Goal: Task Accomplishment & Management: Manage account settings

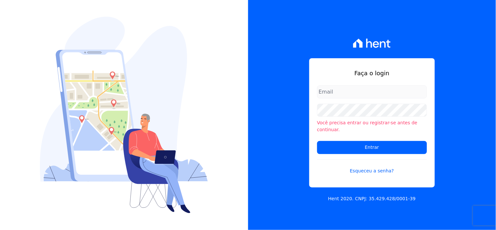
click at [338, 96] on input "email" at bounding box center [372, 91] width 110 height 13
type input "ivete@ribeirocervantes.com.br"
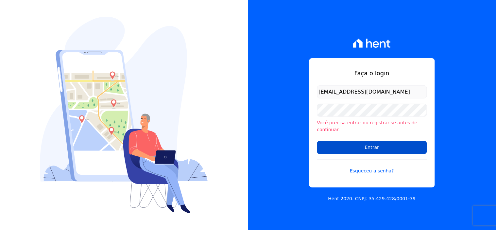
click at [357, 141] on input "Entrar" at bounding box center [372, 147] width 110 height 13
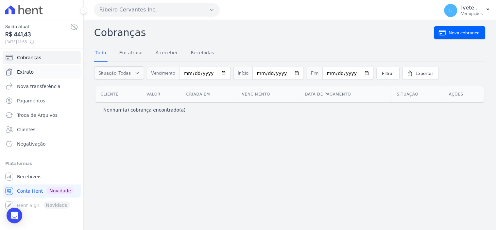
click at [44, 70] on link "Extrato" at bounding box center [42, 71] width 78 height 13
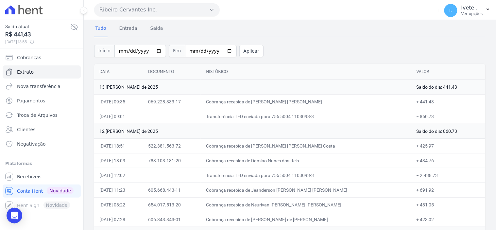
scroll to position [36, 0]
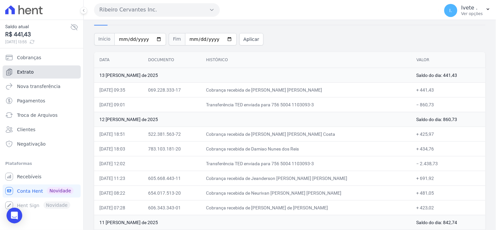
click at [43, 70] on link "Extrato" at bounding box center [42, 71] width 78 height 13
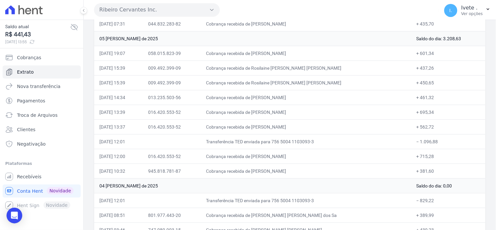
scroll to position [690, 0]
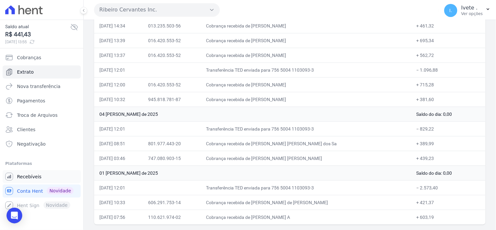
click at [28, 175] on span "Recebíveis" at bounding box center [29, 176] width 25 height 7
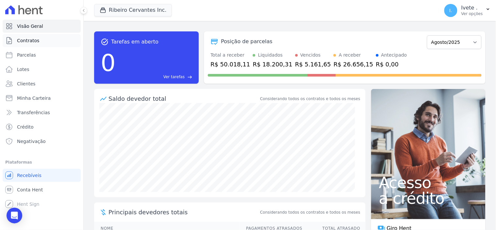
click at [39, 40] on link "Contratos" at bounding box center [42, 40] width 78 height 13
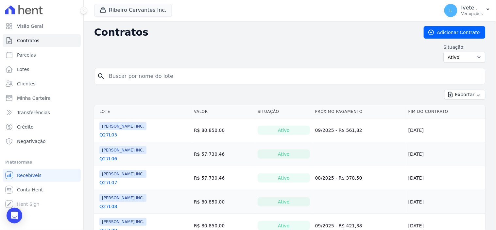
click at [142, 81] on input "search" at bounding box center [294, 76] width 378 height 13
type input "q28l21"
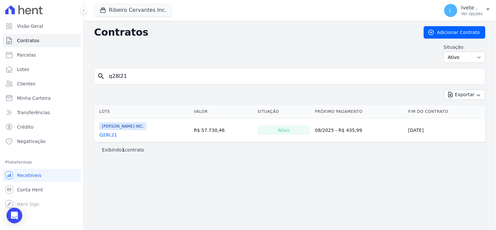
click at [112, 134] on link "Q28L21" at bounding box center [108, 134] width 18 height 7
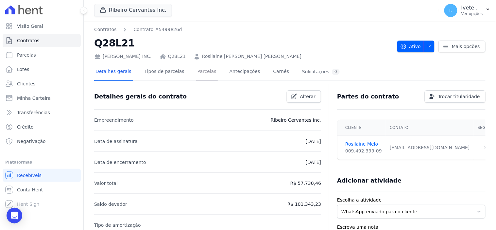
click at [196, 73] on link "Parcelas" at bounding box center [207, 71] width 22 height 17
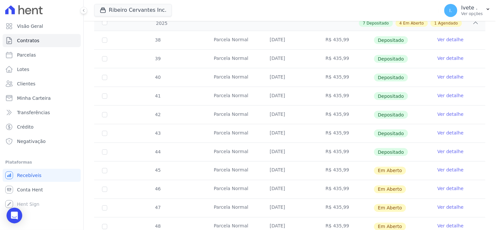
scroll to position [254, 0]
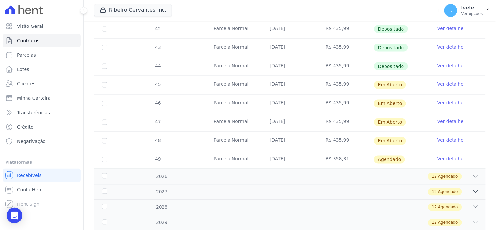
click at [448, 47] on link "Ver detalhe" at bounding box center [451, 47] width 26 height 7
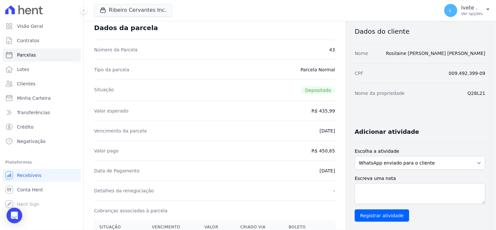
scroll to position [36, 0]
click at [27, 41] on span "Contratos" at bounding box center [28, 40] width 22 height 7
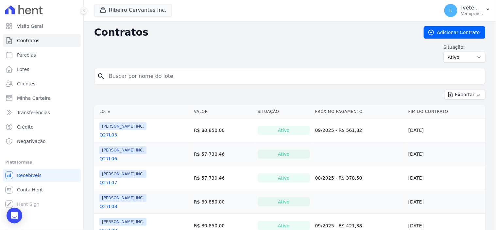
click at [139, 76] on input "search" at bounding box center [294, 76] width 378 height 13
type input "q28l22"
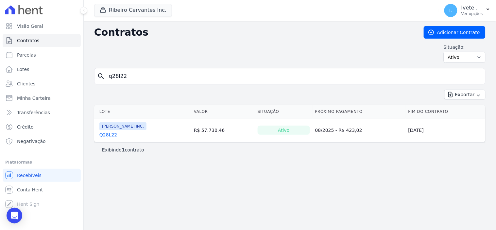
click at [109, 137] on link "Q28L22" at bounding box center [108, 134] width 18 height 7
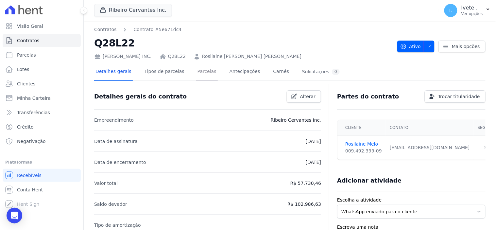
click at [201, 72] on link "Parcelas" at bounding box center [207, 71] width 22 height 17
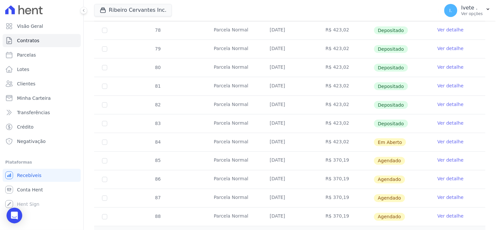
scroll to position [36, 0]
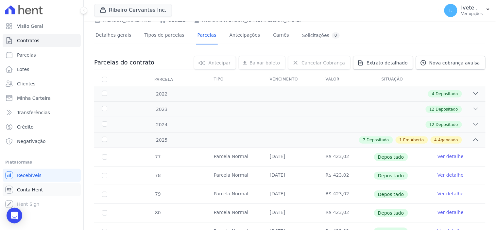
click at [26, 188] on span "Conta Hent" at bounding box center [30, 189] width 26 height 7
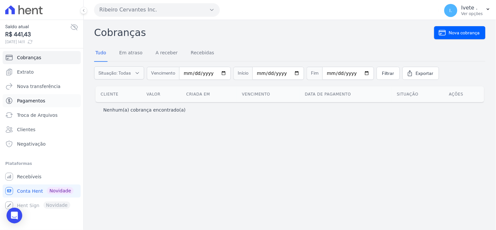
click at [38, 100] on span "Pagamentos" at bounding box center [31, 100] width 28 height 7
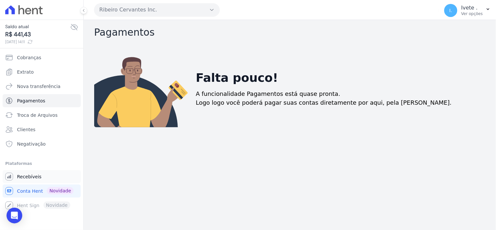
click at [26, 177] on span "Recebíveis" at bounding box center [29, 176] width 25 height 7
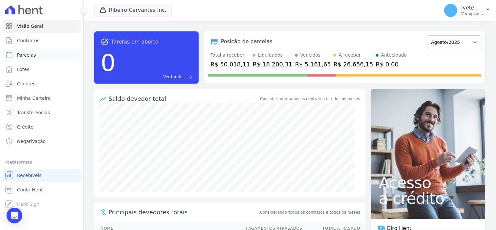
click at [27, 54] on span "Parcelas" at bounding box center [26, 55] width 19 height 7
select select
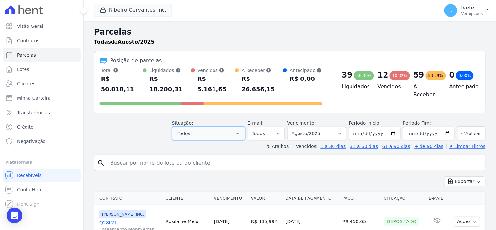
click at [241, 130] on icon "button" at bounding box center [237, 133] width 7 height 7
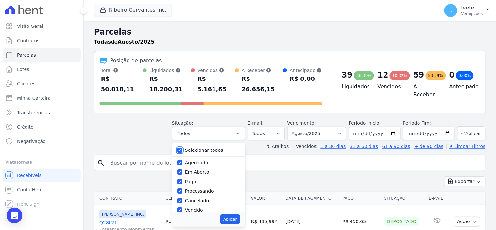
click at [182, 147] on input "Selecionar todos" at bounding box center [179, 149] width 5 height 5
checkbox input "false"
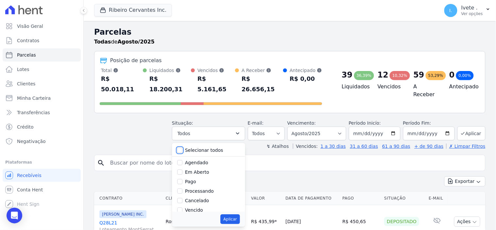
checkbox input "false"
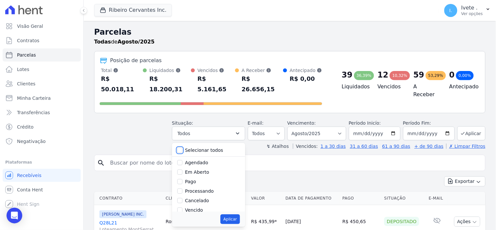
checkbox input "false"
click at [182, 207] on input "Vencido" at bounding box center [179, 209] width 5 height 5
checkbox input "true"
click at [340, 127] on select "Filtrar por período ──────── Todos os meses Maio/2021 Junho/2021 Julho/2021 Ago…" at bounding box center [316, 134] width 59 height 14
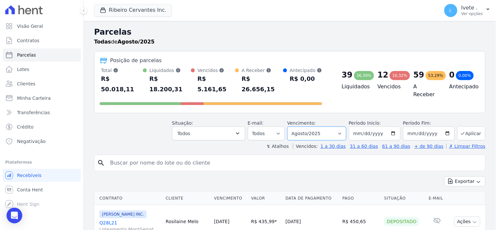
click at [341, 127] on select "Filtrar por período ──────── Todos os meses Maio/2021 Junho/2021 Julho/2021 Ago…" at bounding box center [316, 134] width 59 height 14
click at [342, 127] on select "Filtrar por período ──────── Todos os meses Maio/2021 Junho/2021 Julho/2021 Ago…" at bounding box center [316, 134] width 59 height 14
click at [338, 127] on select "Filtrar por período ──────── Todos os meses Maio/2021 Junho/2021 Julho/2021 Ago…" at bounding box center [316, 134] width 59 height 14
select select "all"
click at [292, 127] on select "Filtrar por período ──────── Todos os meses Maio/2021 Junho/2021 Julho/2021 Ago…" at bounding box center [316, 134] width 59 height 14
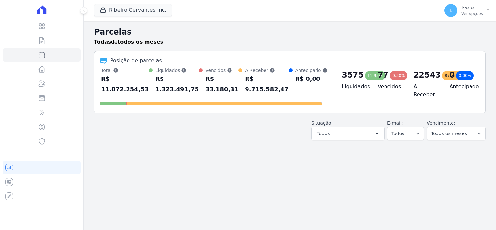
select select
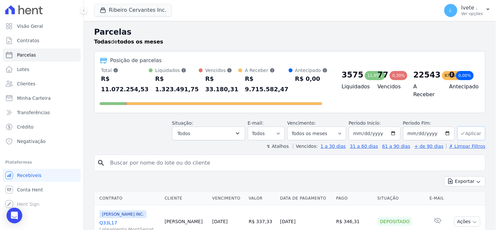
click at [469, 126] on button "Aplicar" at bounding box center [472, 133] width 28 height 14
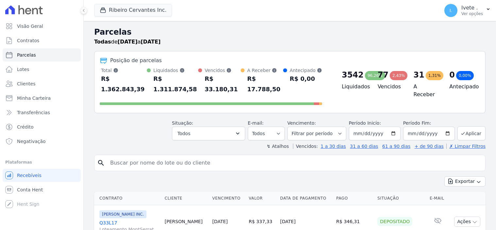
select select
click at [477, 181] on icon "button" at bounding box center [478, 182] width 3 height 2
click at [466, 194] on span "Exportar PDF" at bounding box center [464, 197] width 34 height 7
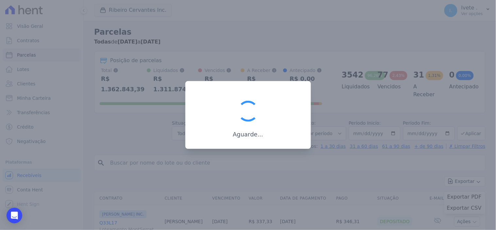
click at [436, 180] on div at bounding box center [248, 115] width 496 height 230
click at [274, 146] on div "Aguarde..." at bounding box center [248, 115] width 126 height 68
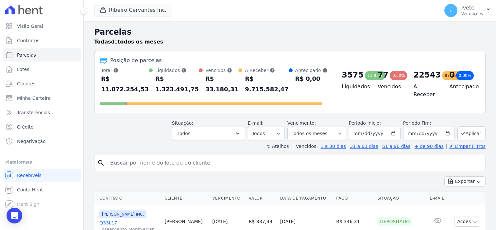
select select
click at [241, 130] on icon "button" at bounding box center [237, 133] width 7 height 7
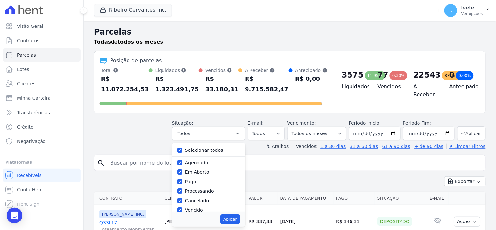
click at [181, 143] on div "Selecionar todos Agendado Em Aberto Pago Processando Cancelado Vencido Transfer…" at bounding box center [208, 177] width 73 height 69
click at [187, 146] on div "Selecionar todos" at bounding box center [208, 150] width 63 height 9
click at [182, 147] on input "Selecionar todos" at bounding box center [179, 149] width 5 height 5
checkbox input "false"
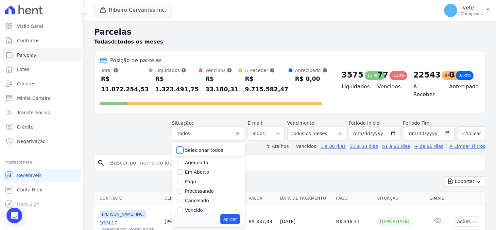
checkbox input "false"
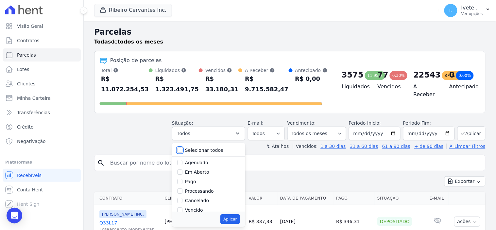
checkbox input "false"
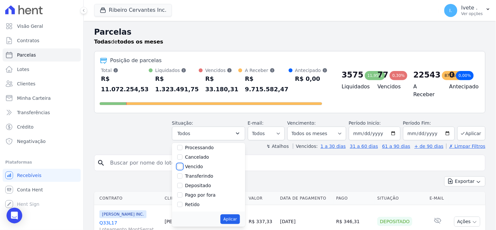
click at [182, 164] on input "Vencido" at bounding box center [179, 166] width 5 height 5
checkbox input "true"
click at [236, 214] on button "Aplicar" at bounding box center [229, 219] width 19 height 10
select select "overdue"
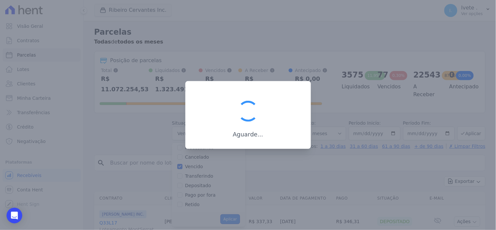
scroll to position [12, 0]
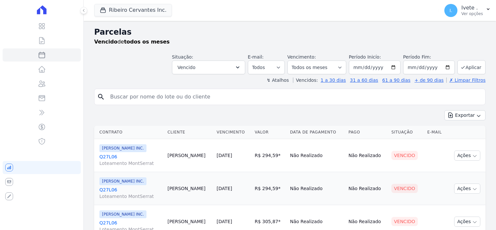
select select
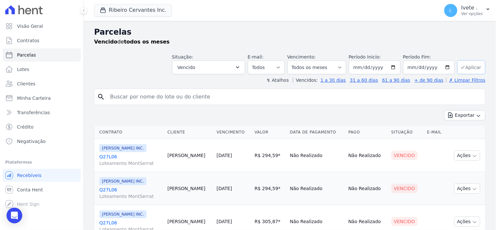
click at [471, 70] on button "Aplicar" at bounding box center [472, 67] width 28 height 14
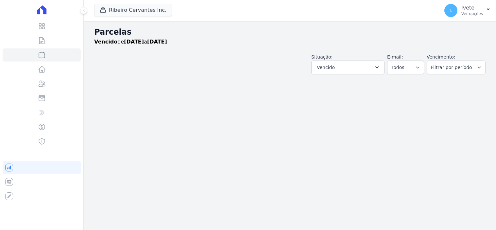
select select
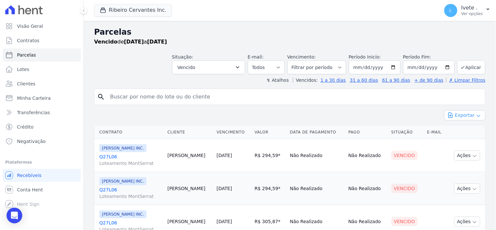
click at [476, 113] on icon "button" at bounding box center [478, 115] width 5 height 5
click at [466, 133] on span "Exportar PDF" at bounding box center [464, 131] width 34 height 7
click at [50, 43] on link "Contratos" at bounding box center [42, 40] width 78 height 13
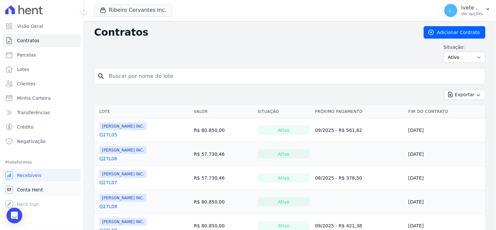
click at [28, 189] on span "Conta Hent" at bounding box center [30, 189] width 26 height 7
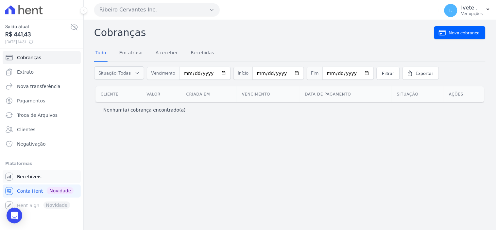
click at [35, 173] on span "Recebíveis" at bounding box center [29, 176] width 25 height 7
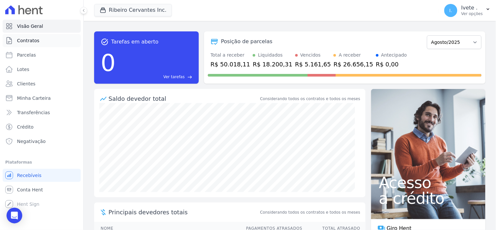
click at [46, 40] on link "Contratos" at bounding box center [42, 40] width 78 height 13
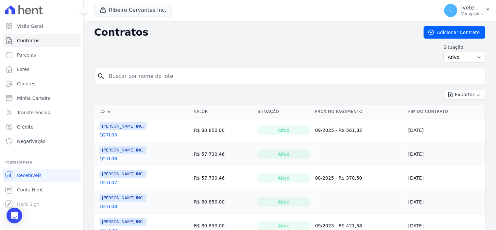
click at [117, 78] on input "search" at bounding box center [294, 76] width 378 height 13
type input "q27l10"
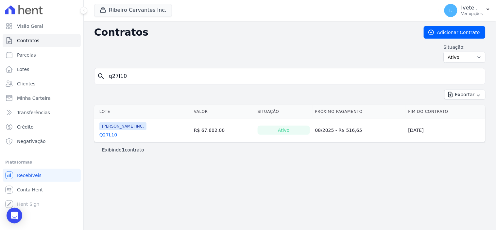
click at [109, 136] on link "Q27L10" at bounding box center [108, 134] width 18 height 7
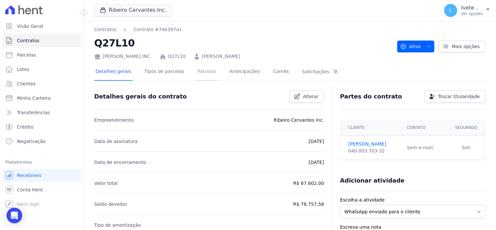
click at [196, 70] on link "Parcelas" at bounding box center [207, 71] width 22 height 17
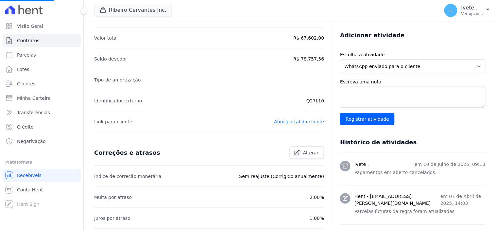
scroll to position [47, 0]
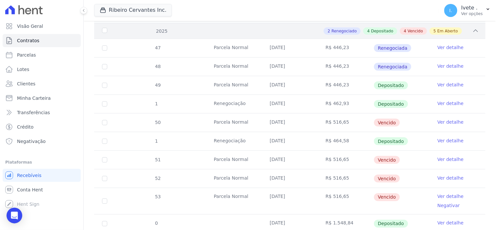
scroll to position [182, 0]
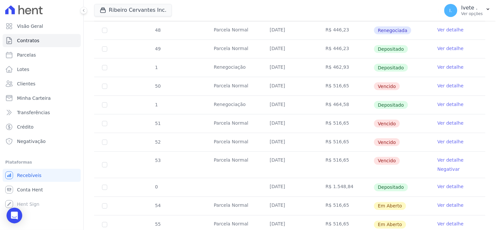
click at [447, 85] on link "Ver detalhe" at bounding box center [451, 85] width 26 height 7
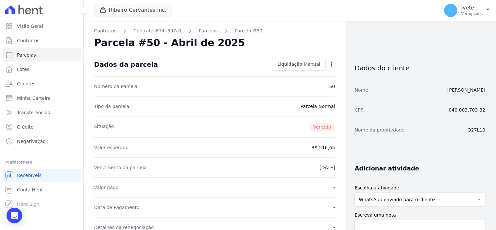
click at [329, 63] on icon "button" at bounding box center [332, 64] width 7 height 7
click at [280, 71] on link "Alterar" at bounding box center [304, 73] width 58 height 12
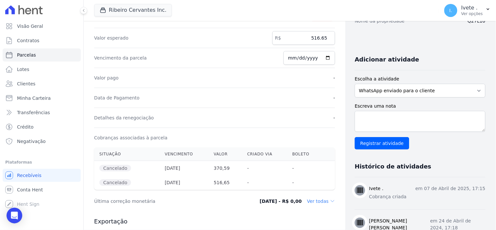
scroll to position [36, 0]
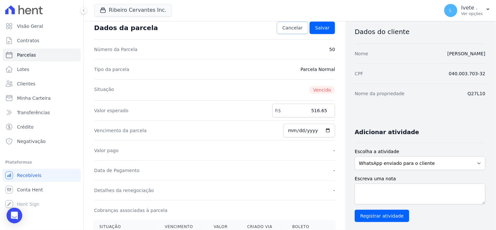
click at [292, 28] on span "Cancelar" at bounding box center [293, 28] width 20 height 7
click at [331, 28] on icon "button" at bounding box center [331, 27] width 1 height 5
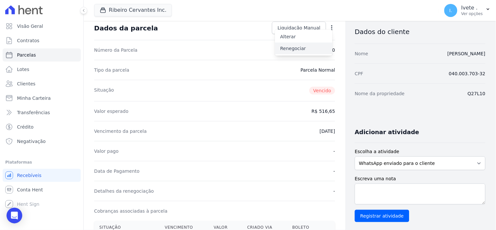
click at [302, 49] on link "Renegociar" at bounding box center [304, 49] width 58 height 12
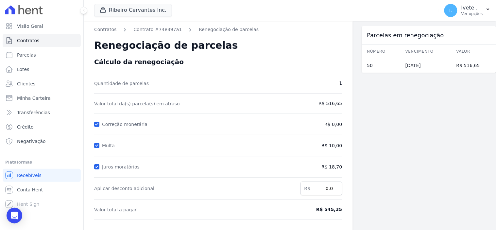
scroll to position [97, 0]
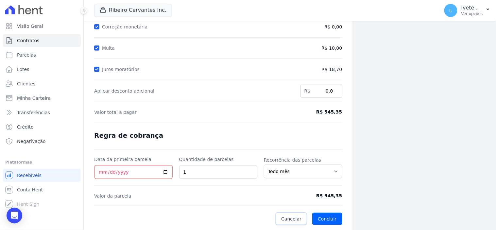
click at [289, 218] on span "Cancelar" at bounding box center [291, 219] width 20 height 7
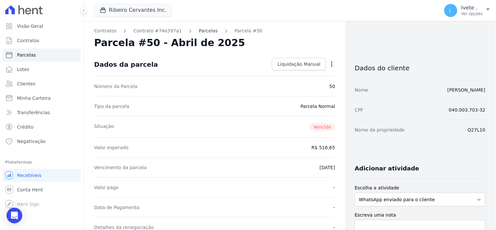
click at [199, 29] on link "Parcelas" at bounding box center [208, 30] width 19 height 7
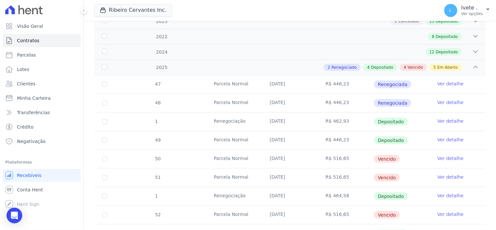
scroll to position [145, 0]
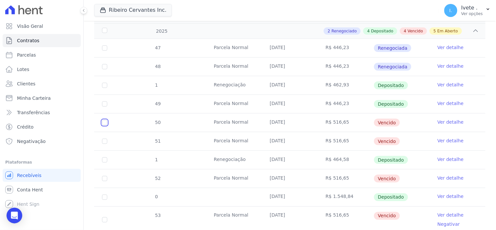
drag, startPoint x: 103, startPoint y: 122, endPoint x: 102, endPoint y: 128, distance: 6.4
click at [103, 122] on input "checkbox" at bounding box center [104, 122] width 5 height 5
checkbox input "true"
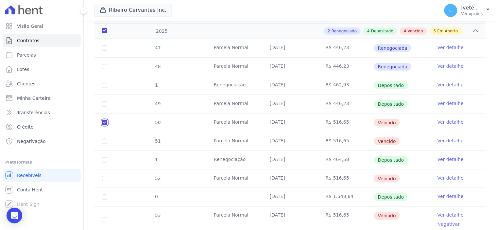
scroll to position [151, 0]
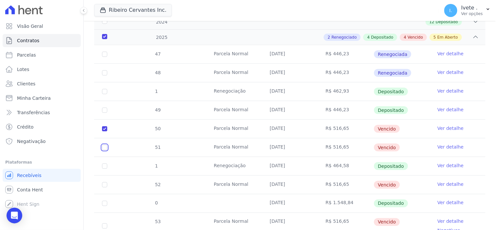
click at [104, 131] on input "checkbox" at bounding box center [104, 128] width 5 height 5
checkbox input "true"
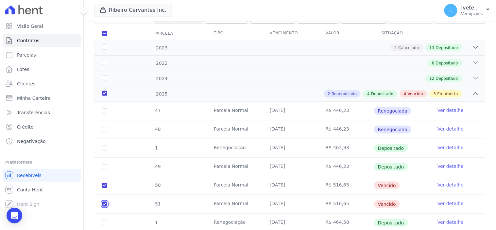
scroll to position [42, 0]
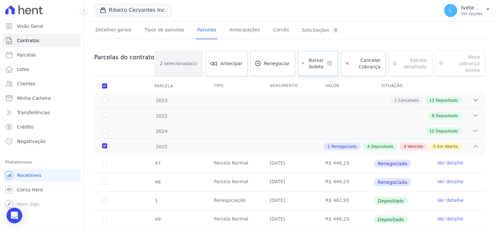
click at [308, 61] on span "Baixar boleto" at bounding box center [315, 63] width 17 height 13
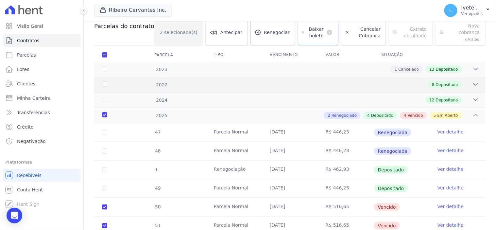
scroll to position [145, 0]
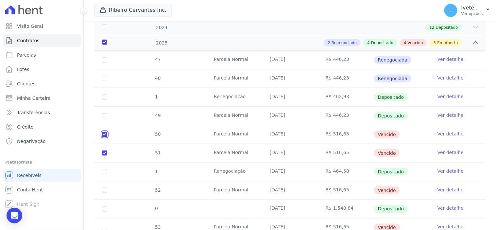
click at [105, 132] on input "checkbox" at bounding box center [104, 134] width 5 height 5
checkbox input "false"
checkbox input "true"
click at [104, 137] on input "checkbox" at bounding box center [104, 134] width 5 height 5
checkbox input "false"
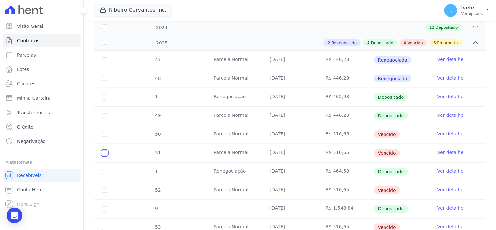
checkbox input "false"
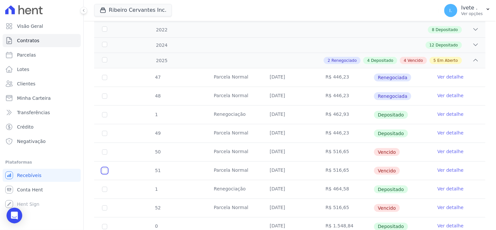
scroll to position [103, 0]
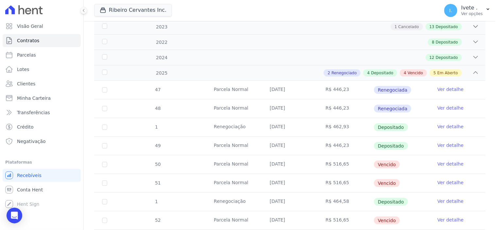
click at [446, 164] on link "Ver detalhe" at bounding box center [451, 164] width 26 height 7
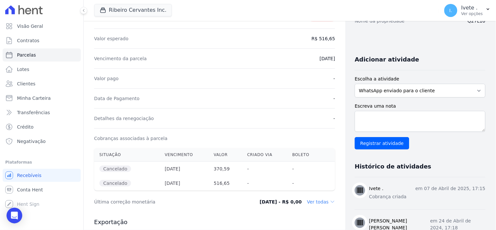
scroll to position [36, 0]
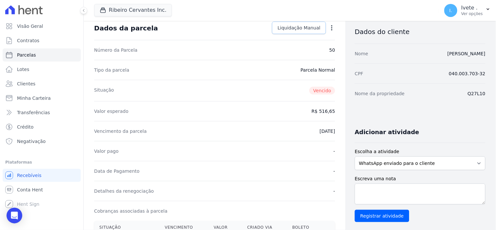
click at [305, 27] on span "Liquidação Manual" at bounding box center [299, 28] width 43 height 7
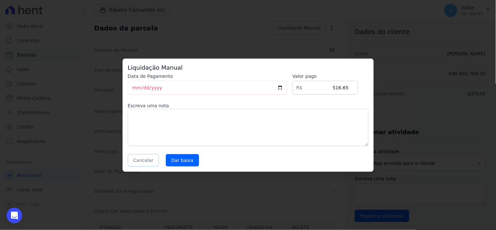
click at [139, 160] on button "Cancelar" at bounding box center [143, 160] width 31 height 12
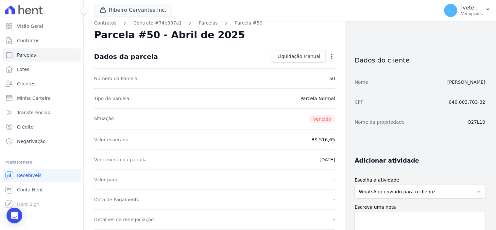
scroll to position [0, 0]
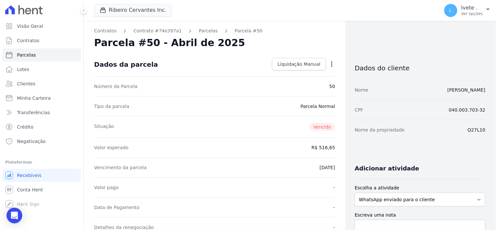
click at [329, 62] on icon "button" at bounding box center [332, 64] width 7 height 7
click at [240, 157] on div "Valor esperado R$ 516,65" at bounding box center [214, 147] width 241 height 20
click at [199, 29] on link "Parcelas" at bounding box center [208, 30] width 19 height 7
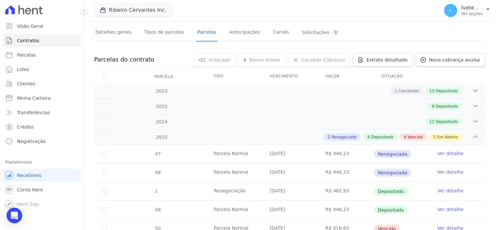
scroll to position [36, 0]
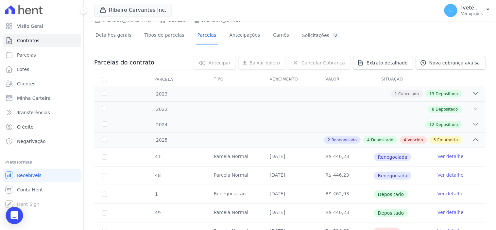
click at [14, 217] on icon "Open Intercom Messenger" at bounding box center [14, 215] width 9 height 9
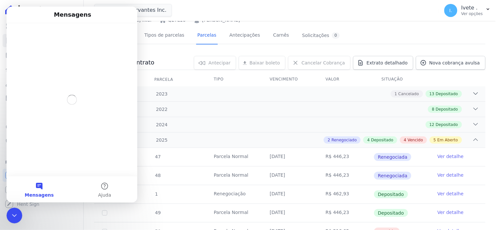
scroll to position [0, 0]
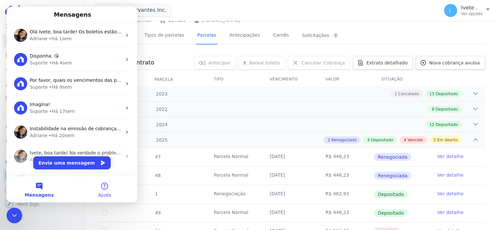
click at [100, 186] on button "Ajuda" at bounding box center [104, 189] width 65 height 26
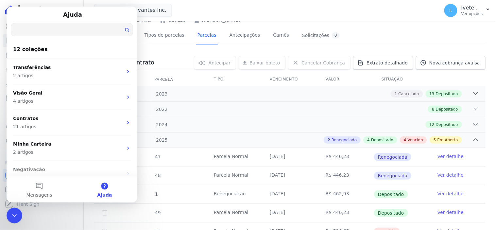
click at [43, 28] on input "Qual é a sua dúvida?" at bounding box center [72, 29] width 122 height 13
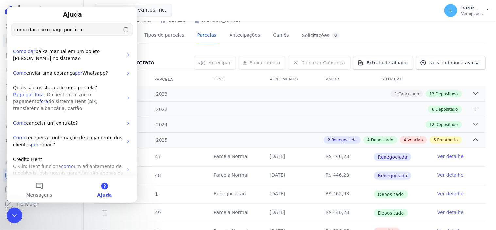
type input "como dar baixo pago por fora"
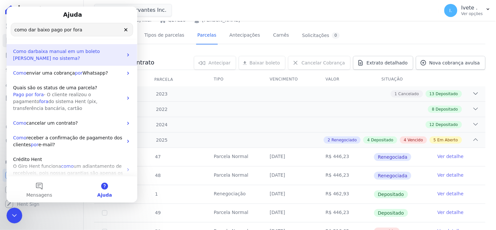
click at [56, 57] on p "Como dar baixa manual em um boleto [PERSON_NAME] no sistema?" at bounding box center [68, 55] width 110 height 14
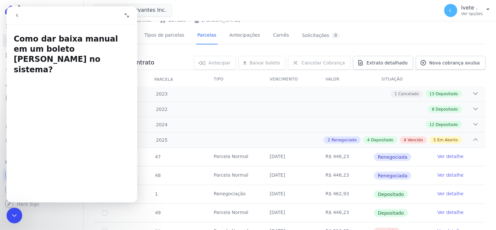
click at [13, 214] on icon "Encerramento do Messenger da Intercom" at bounding box center [14, 215] width 8 height 8
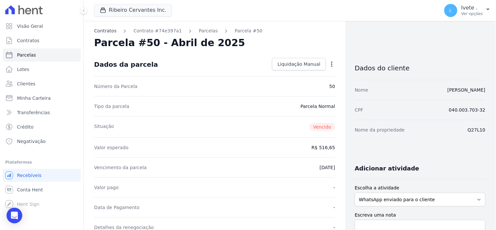
click at [100, 32] on link "Contratos" at bounding box center [105, 30] width 22 height 7
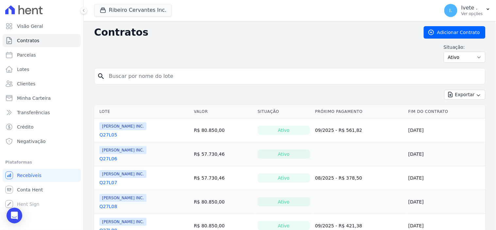
click at [129, 77] on input "search" at bounding box center [294, 76] width 378 height 13
type input "q27l10"
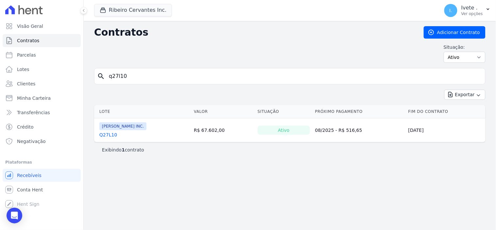
click at [108, 136] on link "Q27L10" at bounding box center [108, 134] width 18 height 7
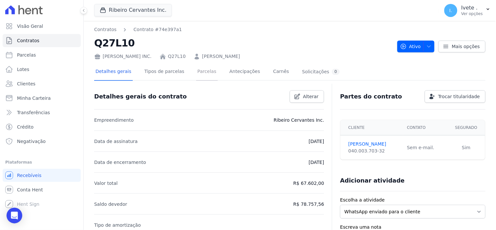
click at [200, 71] on link "Parcelas" at bounding box center [207, 71] width 22 height 17
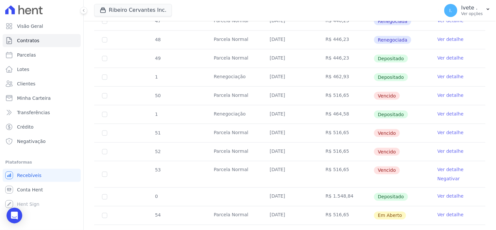
scroll to position [182, 0]
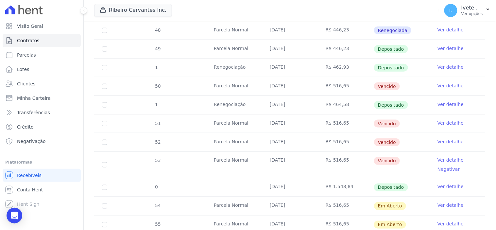
click at [445, 84] on link "Ver detalhe" at bounding box center [451, 85] width 26 height 7
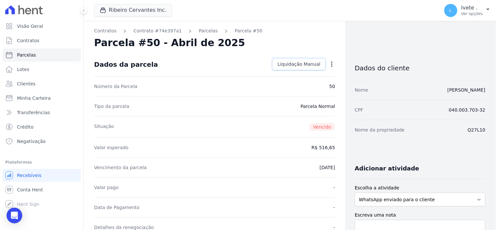
click at [307, 62] on span "Liquidação Manual" at bounding box center [299, 64] width 43 height 7
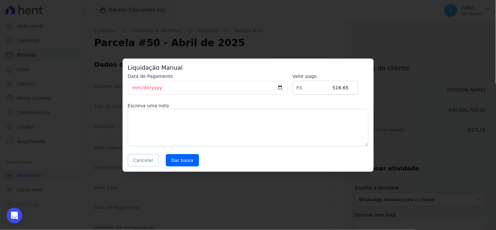
click at [139, 160] on button "Cancelar" at bounding box center [143, 160] width 31 height 12
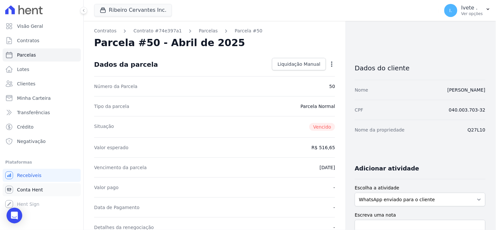
click at [32, 190] on span "Conta Hent" at bounding box center [30, 189] width 26 height 7
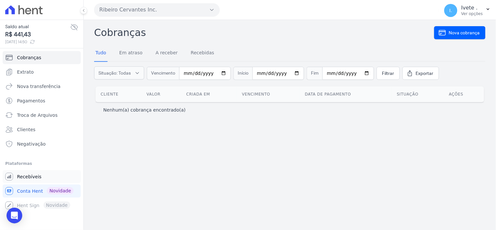
click at [30, 176] on span "Recebíveis" at bounding box center [29, 176] width 25 height 7
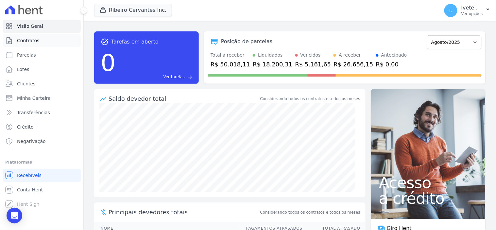
click at [37, 40] on span "Contratos" at bounding box center [28, 40] width 22 height 7
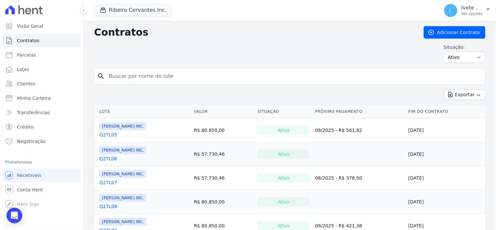
click at [138, 77] on input "search" at bounding box center [294, 76] width 378 height 13
type input "q28l30"
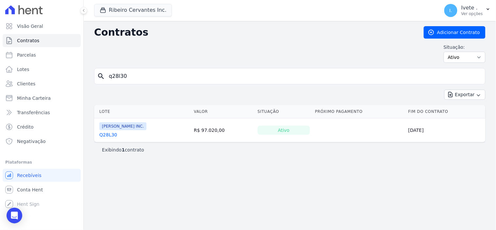
click at [108, 133] on link "Q28L30" at bounding box center [108, 134] width 18 height 7
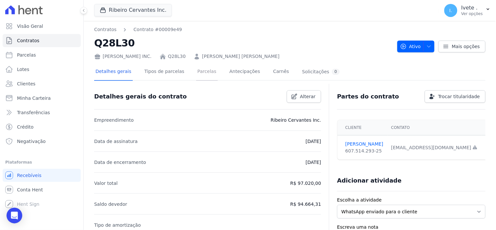
click at [200, 70] on link "Parcelas" at bounding box center [207, 71] width 22 height 17
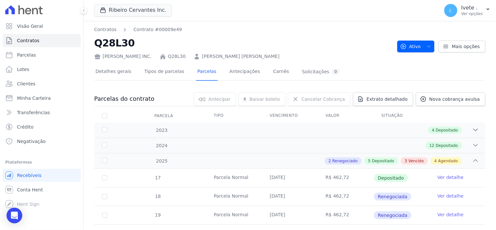
drag, startPoint x: 92, startPoint y: 40, endPoint x: 152, endPoint y: 47, distance: 60.6
copy h2 "Q28L30"
drag, startPoint x: 171, startPoint y: 37, endPoint x: 175, endPoint y: 42, distance: 6.0
click at [172, 38] on h2 "Q28L30" at bounding box center [243, 43] width 298 height 15
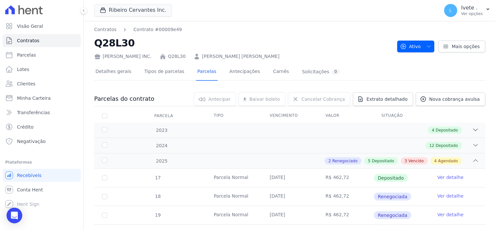
click at [213, 43] on h2 "Q28L30" at bounding box center [243, 43] width 298 height 15
click at [232, 35] on div "Contratos Contrato #00009e49 Q28L30 [PERSON_NAME] INC. Q28L30 [PERSON_NAME] [PE…" at bounding box center [243, 43] width 298 height 34
click at [226, 43] on h2 "Q28L30" at bounding box center [243, 43] width 298 height 15
drag, startPoint x: 264, startPoint y: 55, endPoint x: 193, endPoint y: 58, distance: 70.7
click at [193, 58] on div "[PERSON_NAME] INC. Q28L30 [PERSON_NAME] [PERSON_NAME]" at bounding box center [243, 54] width 298 height 9
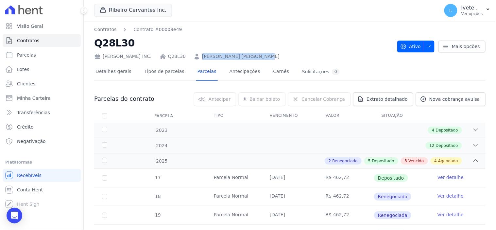
copy link "[PERSON_NAME] [PERSON_NAME]"
click at [295, 20] on div "[PERSON_NAME] Inc. Você possui apenas um empreendimento Aplicar" at bounding box center [265, 11] width 342 height 22
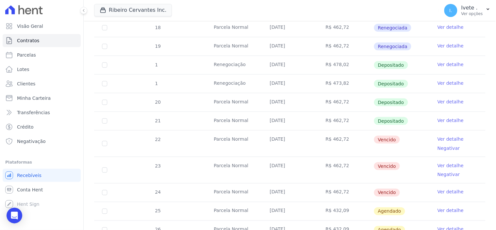
scroll to position [182, 0]
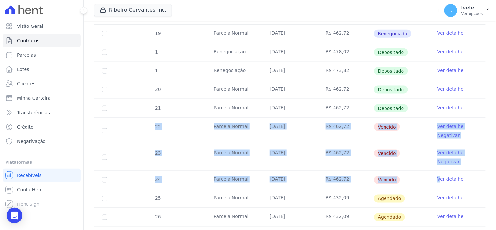
drag, startPoint x: 134, startPoint y: 124, endPoint x: 436, endPoint y: 174, distance: 305.7
click at [436, 174] on tbody "17 [GEOGRAPHIC_DATA] [DATE] R$ 462,72 Depositado Ver detalhe 18 [GEOGRAPHIC_DAT…" at bounding box center [289, 125] width 391 height 276
click at [401, 165] on td "Vencido" at bounding box center [402, 157] width 56 height 26
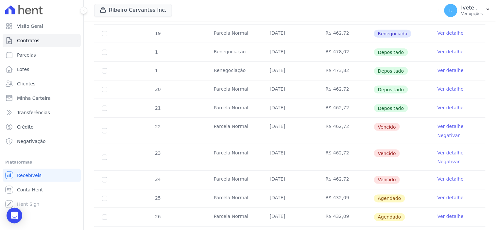
drag, startPoint x: 146, startPoint y: 125, endPoint x: 413, endPoint y: 184, distance: 273.3
click at [413, 184] on tbody "17 [GEOGRAPHIC_DATA] [DATE] R$ 462,72 Depositado Ver detalhe 18 [GEOGRAPHIC_DAT…" at bounding box center [289, 125] width 391 height 276
copy tbody "22 Parcela Normal [DATE] R$ 462,72 Vencido Ver detalhe Negativar 23 Parcela Nor…"
click at [96, 38] on td "19" at bounding box center [104, 34] width 21 height 18
click at [24, 188] on span "Conta Hent" at bounding box center [30, 189] width 26 height 7
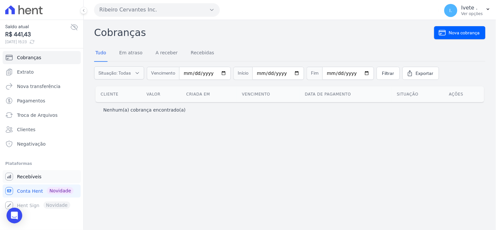
click at [33, 175] on span "Recebíveis" at bounding box center [29, 176] width 25 height 7
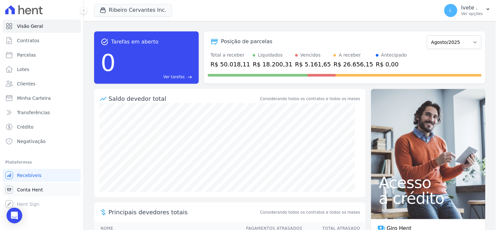
click at [27, 190] on span "Conta Hent" at bounding box center [30, 189] width 26 height 7
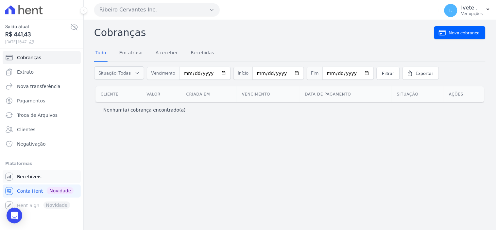
click at [31, 177] on span "Recebíveis" at bounding box center [29, 176] width 25 height 7
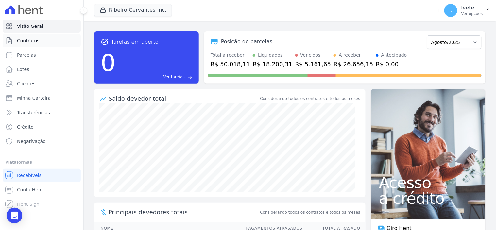
click at [26, 38] on span "Contratos" at bounding box center [28, 40] width 22 height 7
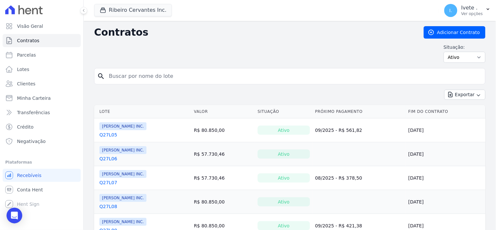
click at [133, 74] on input "search" at bounding box center [294, 76] width 378 height 13
type input "Q33L20"
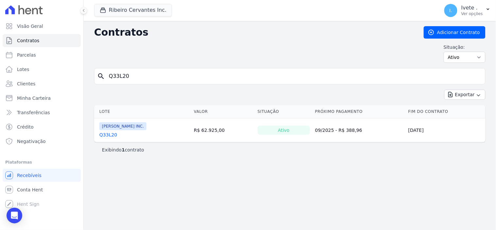
click at [108, 137] on link "Q33L20" at bounding box center [108, 134] width 18 height 7
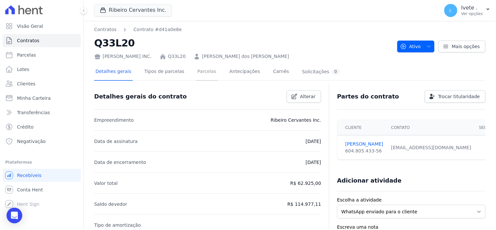
click at [198, 71] on link "Parcelas" at bounding box center [207, 71] width 22 height 17
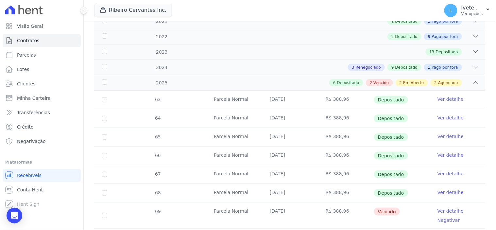
scroll to position [182, 0]
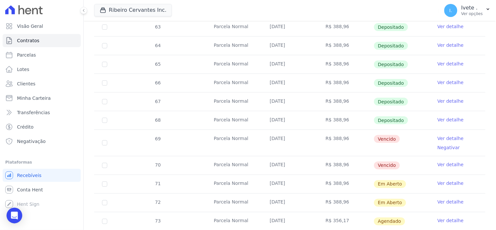
click at [450, 136] on link "Ver detalhe" at bounding box center [451, 138] width 26 height 7
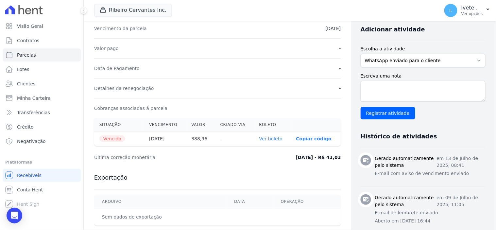
scroll to position [145, 0]
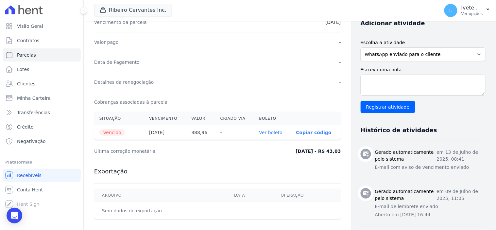
click at [271, 130] on link "Ver boleto" at bounding box center [270, 132] width 23 height 5
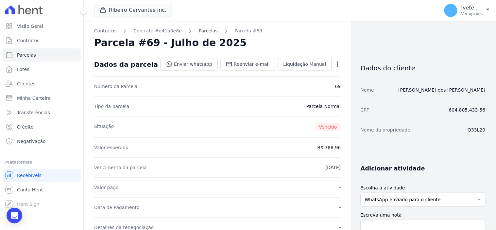
click at [199, 27] on link "Parcelas" at bounding box center [208, 30] width 19 height 7
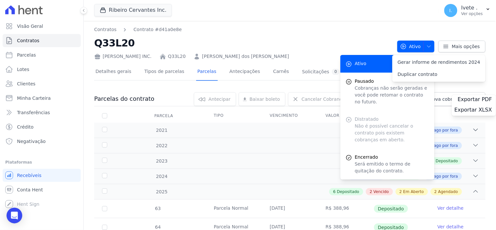
click at [197, 29] on nav "Contratos Contrato #d41a0e8e" at bounding box center [243, 29] width 298 height 7
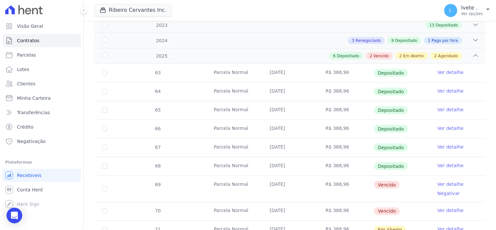
scroll to position [182, 0]
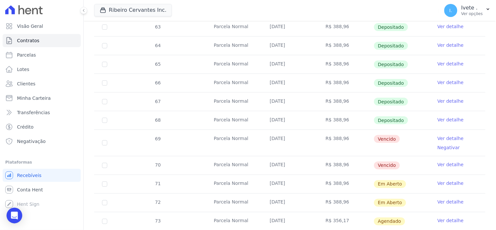
click at [442, 163] on link "Ver detalhe" at bounding box center [451, 165] width 26 height 7
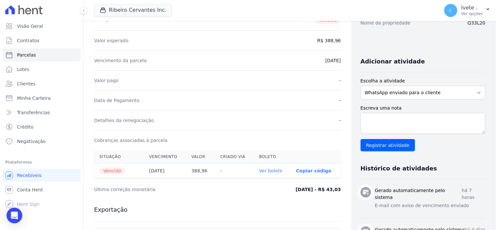
scroll to position [109, 0]
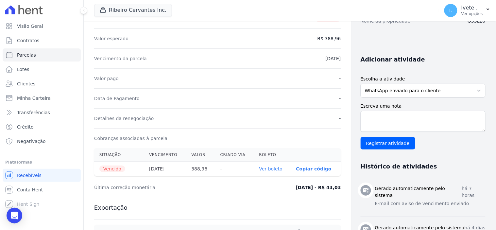
click at [266, 166] on link "Ver boleto" at bounding box center [270, 168] width 23 height 5
click at [34, 188] on span "Conta Hent" at bounding box center [30, 189] width 26 height 7
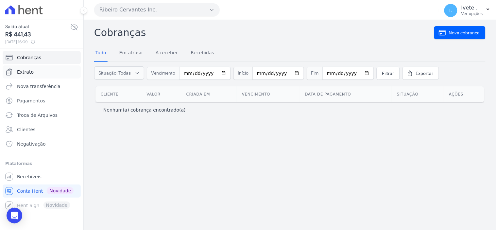
click at [25, 73] on span "Extrato" at bounding box center [25, 72] width 17 height 7
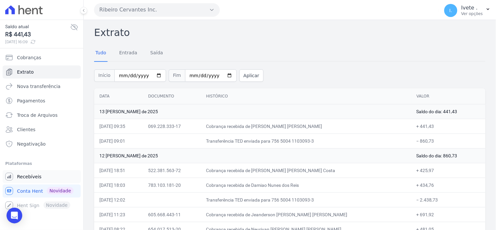
click at [24, 175] on span "Recebíveis" at bounding box center [29, 176] width 25 height 7
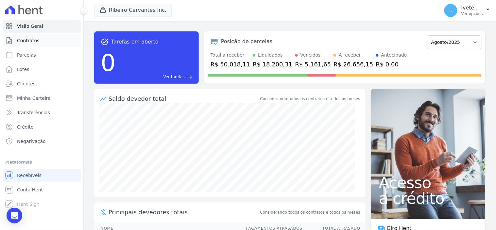
click at [40, 41] on link "Contratos" at bounding box center [42, 40] width 78 height 13
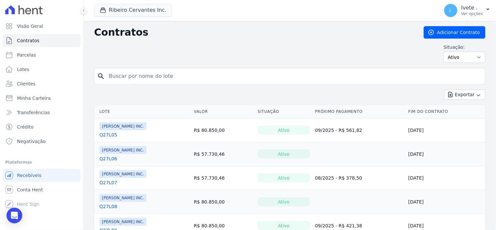
click at [148, 82] on input "search" at bounding box center [294, 76] width 378 height 13
type input "q32l23"
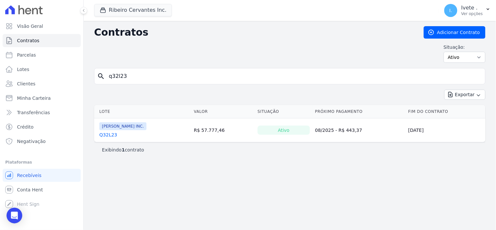
click at [113, 135] on link "Q32L23" at bounding box center [108, 134] width 18 height 7
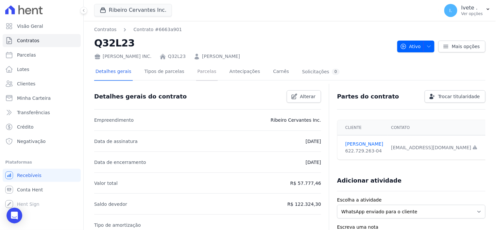
click at [196, 71] on link "Parcelas" at bounding box center [207, 71] width 22 height 17
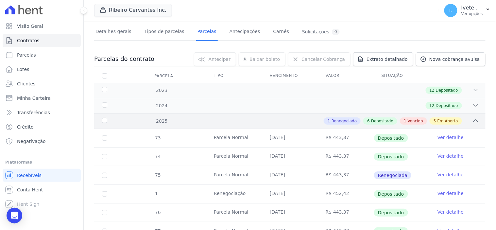
scroll to position [145, 0]
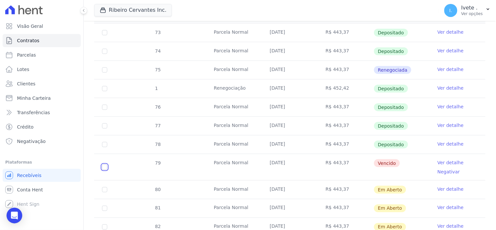
click at [105, 167] on input "checkbox" at bounding box center [104, 167] width 5 height 5
checkbox input "true"
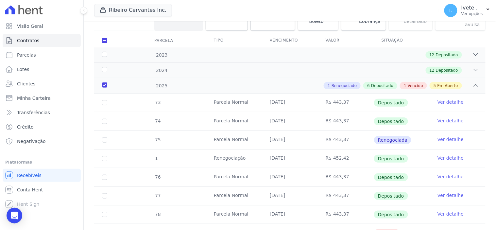
scroll to position [5, 0]
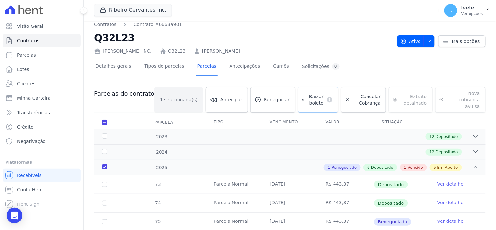
click at [307, 94] on span "Baixar boleto" at bounding box center [315, 99] width 17 height 13
click at [107, 164] on div "2025" at bounding box center [118, 167] width 34 height 7
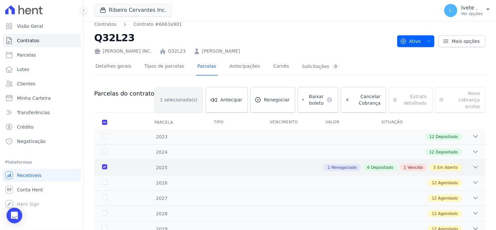
click at [103, 164] on div "2025" at bounding box center [118, 167] width 34 height 7
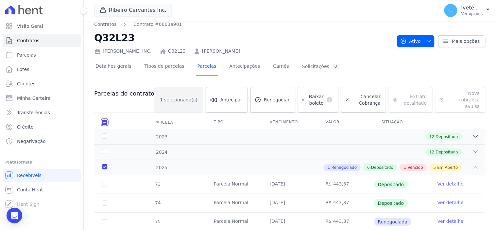
click at [103, 120] on input "checkbox" at bounding box center [104, 122] width 5 height 5
checkbox input "false"
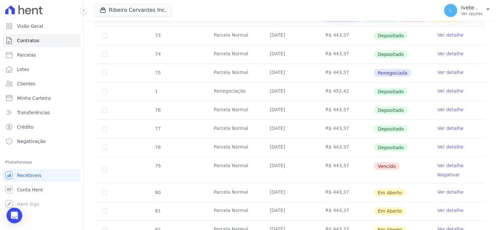
scroll to position [151, 0]
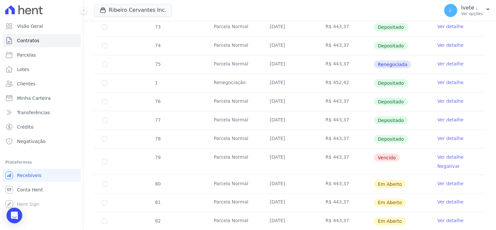
click at [445, 156] on link "Ver detalhe" at bounding box center [451, 157] width 26 height 7
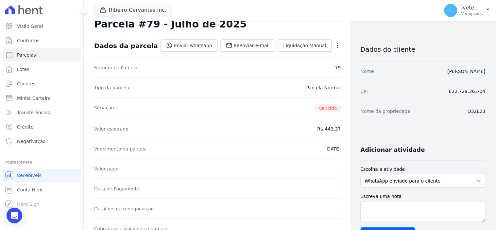
scroll to position [5, 0]
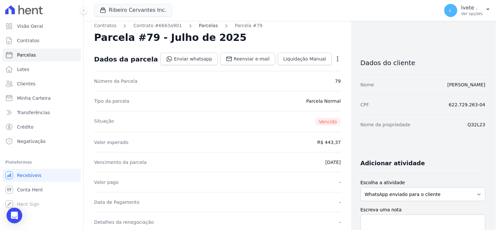
click at [199, 24] on link "Parcelas" at bounding box center [208, 25] width 19 height 7
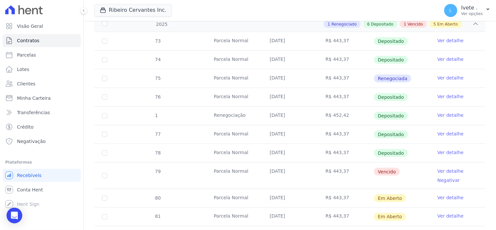
scroll to position [145, 0]
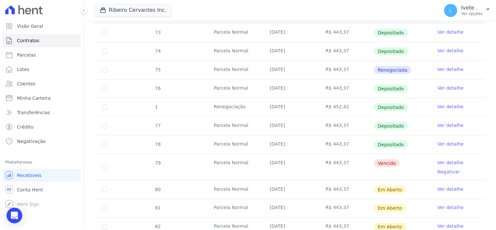
click at [444, 160] on link "Ver detalhe" at bounding box center [451, 162] width 26 height 7
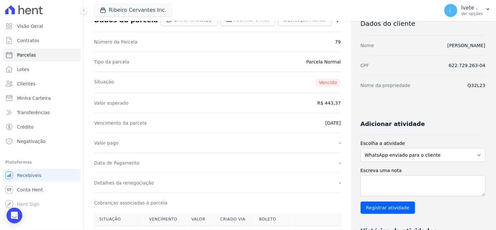
scroll to position [109, 0]
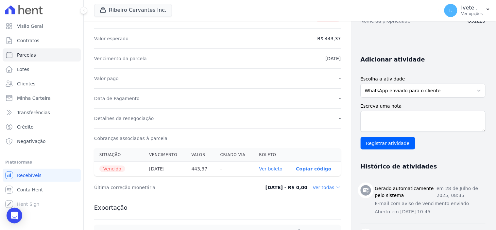
click at [268, 167] on link "Ver boleto" at bounding box center [270, 168] width 23 height 5
click at [27, 192] on span "Conta Hent" at bounding box center [30, 189] width 26 height 7
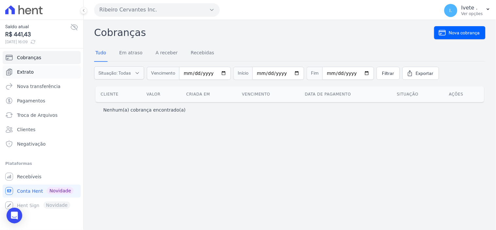
click at [27, 70] on span "Extrato" at bounding box center [25, 72] width 17 height 7
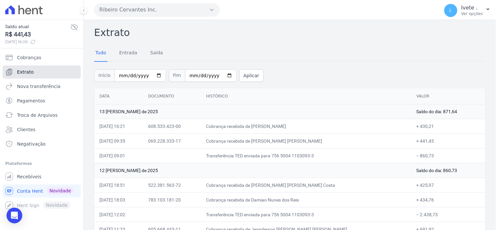
click at [31, 73] on span "Extrato" at bounding box center [25, 72] width 17 height 7
click at [40, 74] on link "Extrato" at bounding box center [42, 71] width 78 height 13
click at [34, 73] on link "Extrato" at bounding box center [42, 71] width 78 height 13
click at [33, 73] on link "Extrato" at bounding box center [42, 71] width 78 height 13
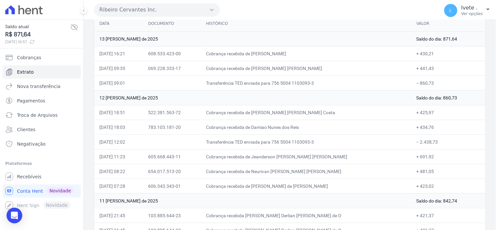
scroll to position [109, 0]
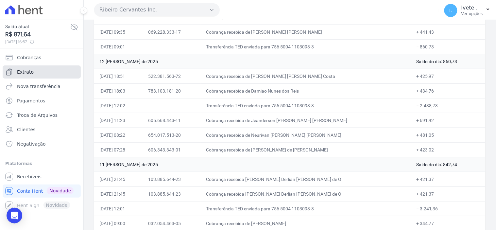
click at [35, 70] on link "Extrato" at bounding box center [42, 71] width 78 height 13
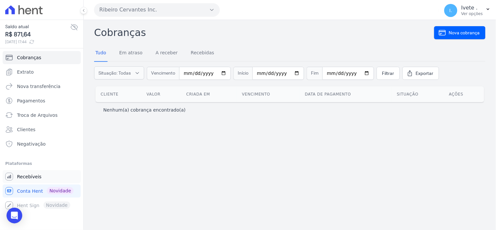
click at [30, 176] on span "Recebíveis" at bounding box center [29, 176] width 25 height 7
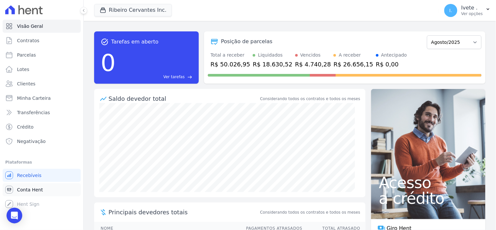
click at [30, 187] on span "Conta Hent" at bounding box center [30, 189] width 26 height 7
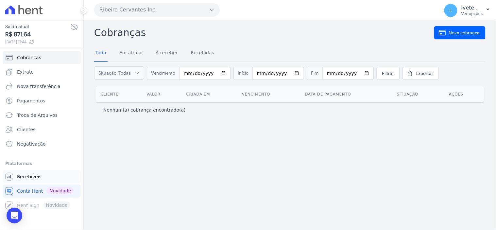
click at [31, 177] on span "Recebíveis" at bounding box center [29, 176] width 25 height 7
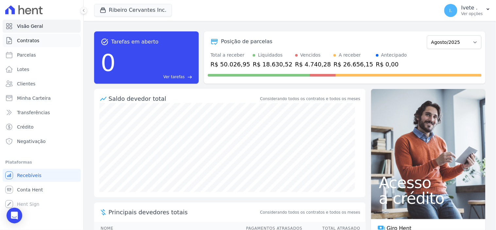
click at [30, 39] on span "Contratos" at bounding box center [28, 40] width 22 height 7
